Goal: Information Seeking & Learning: Check status

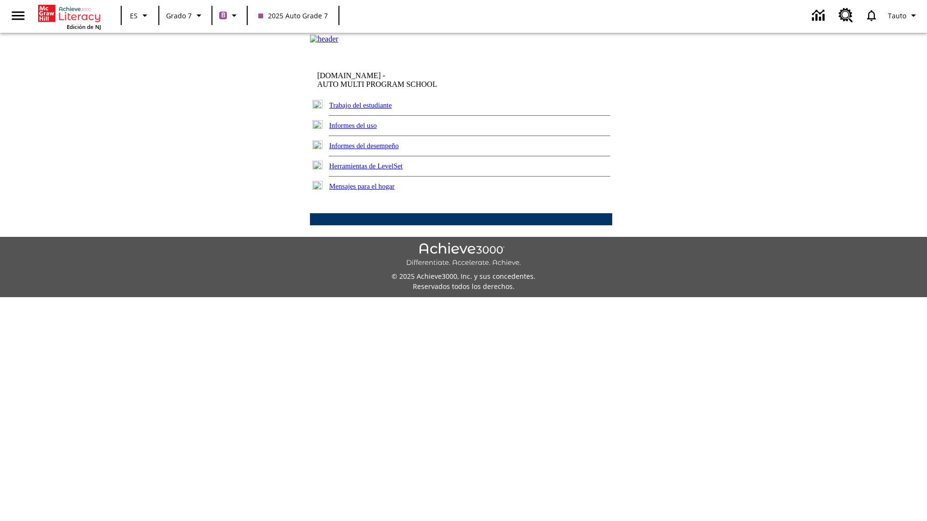
click at [377, 150] on link "Informes del desempeño" at bounding box center [364, 146] width 70 height 8
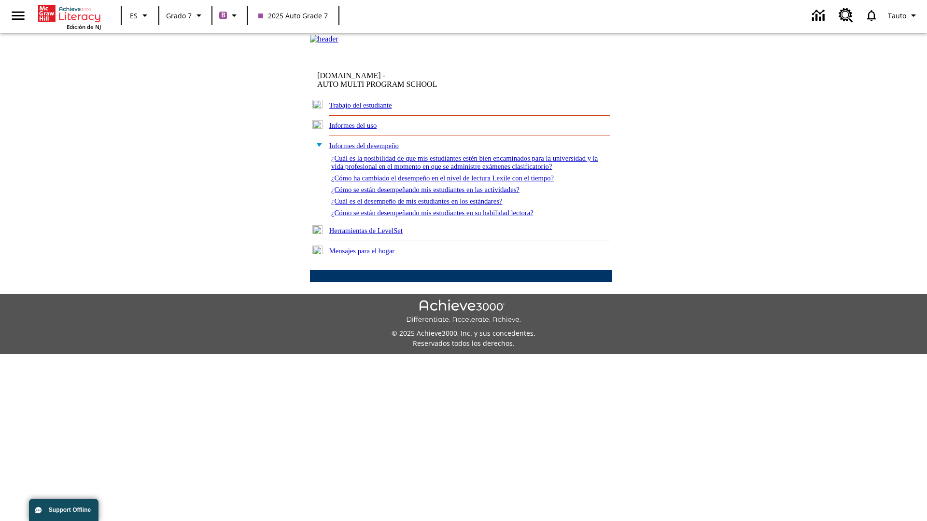
click at [449, 217] on link "¿Cómo se están desempeñando mis estudiantes en su habilidad lectora?" at bounding box center [432, 213] width 202 height 8
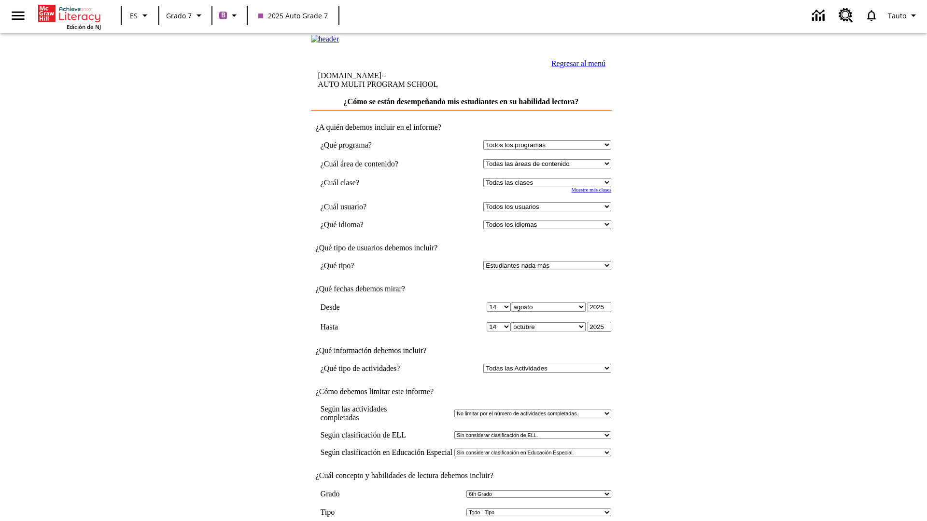
select select "6"
select select "2349292"
